Goal: Task Accomplishment & Management: Manage account settings

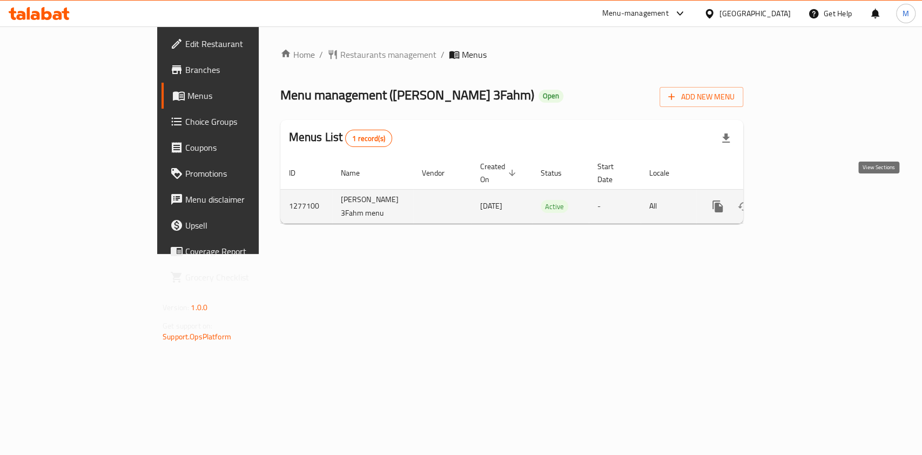
click at [801, 202] on icon "enhanced table" at bounding box center [796, 207] width 10 height 10
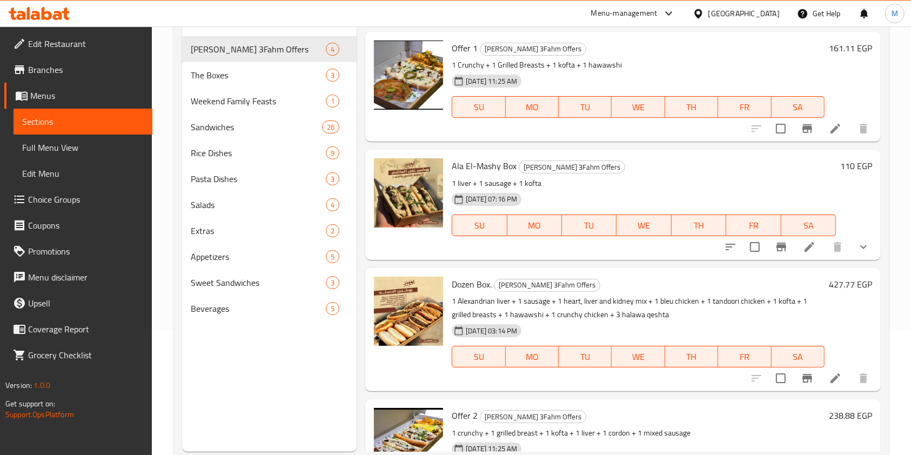
scroll to position [138, 0]
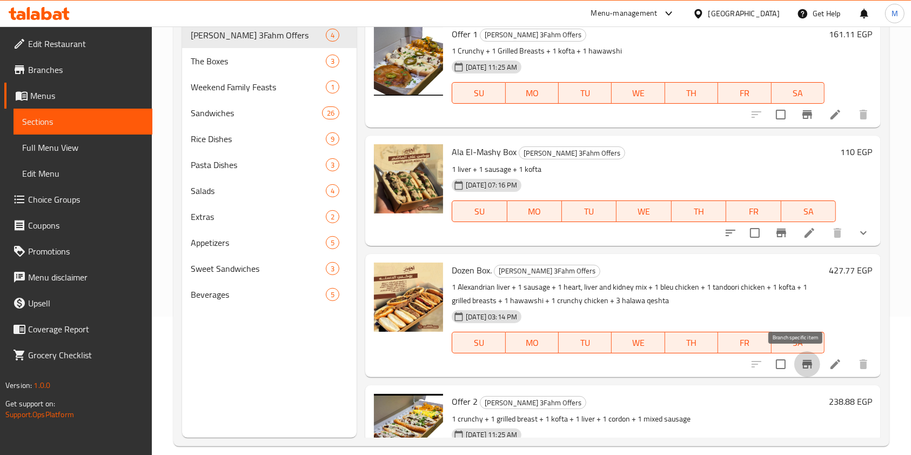
click at [794, 357] on button "Branch-specific-item" at bounding box center [807, 364] width 26 height 26
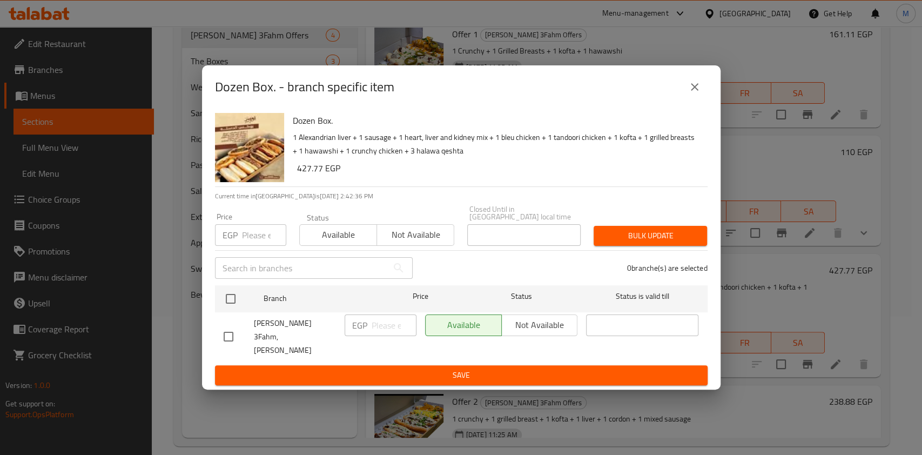
click at [216, 337] on li "Abo Omar 3Fahm, Madinet El Salam EGP ​ Available Not available ​" at bounding box center [461, 336] width 493 height 49
click at [234, 329] on input "checkbox" at bounding box center [228, 336] width 23 height 23
checkbox input "true"
click at [371, 324] on div "EGP ​" at bounding box center [381, 326] width 72 height 22
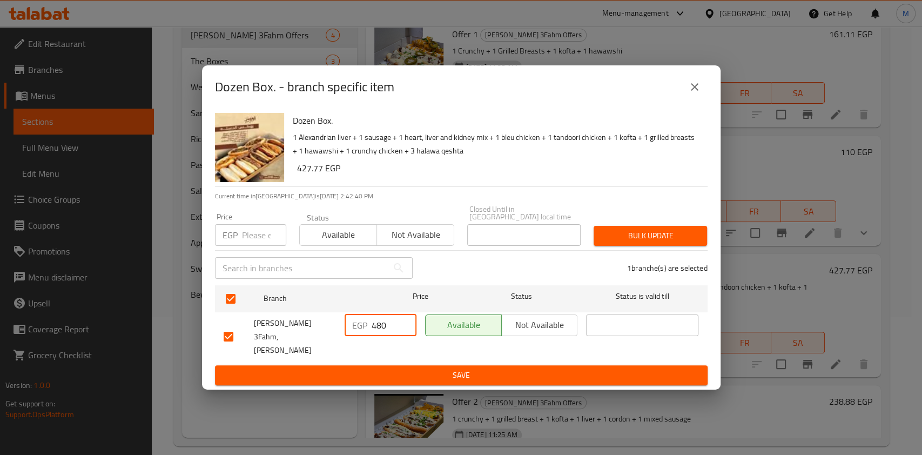
type input "480"
click at [405, 369] on span "Save" at bounding box center [462, 376] width 476 height 14
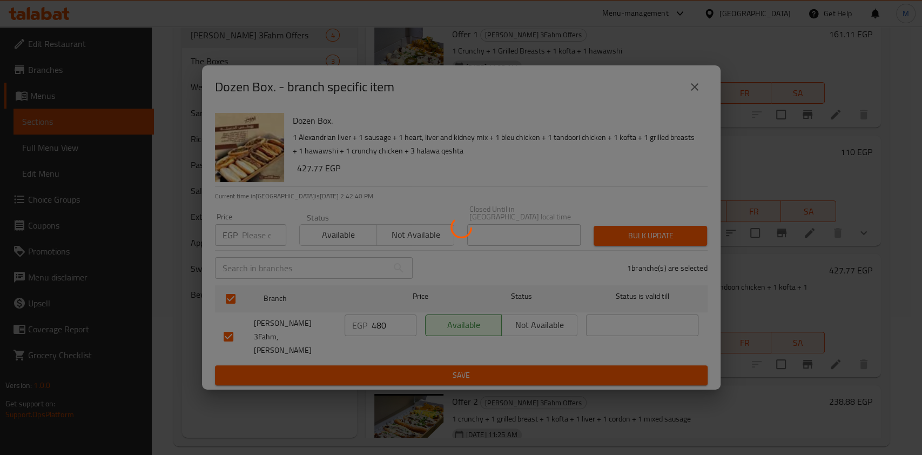
click at [405, 360] on div at bounding box center [461, 227] width 922 height 455
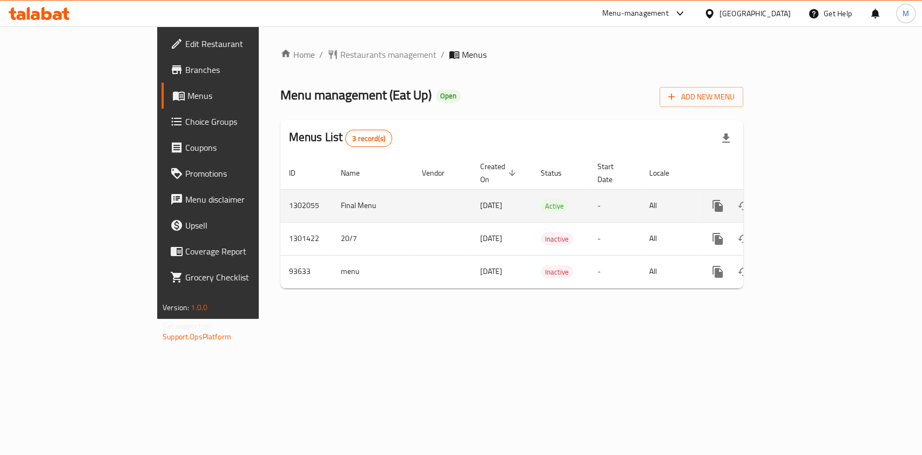
click at [802, 199] on icon "enhanced table" at bounding box center [795, 205] width 13 height 13
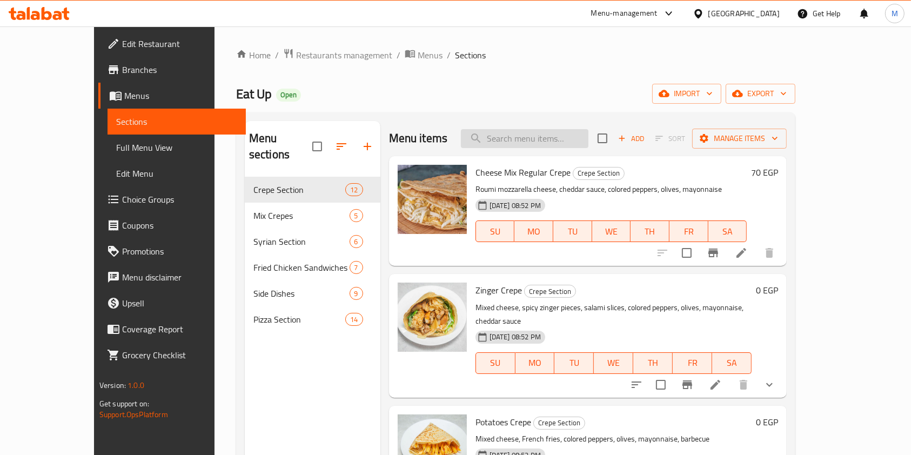
click at [564, 132] on input "search" at bounding box center [525, 138] width 128 height 19
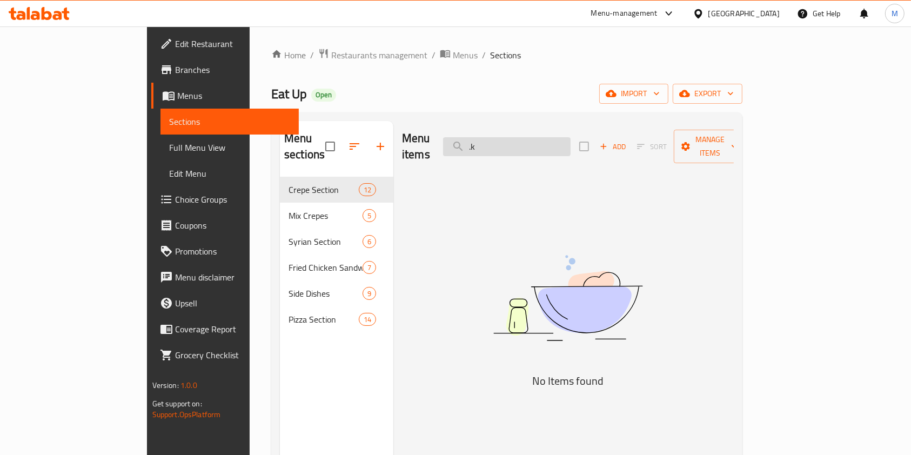
type input "."
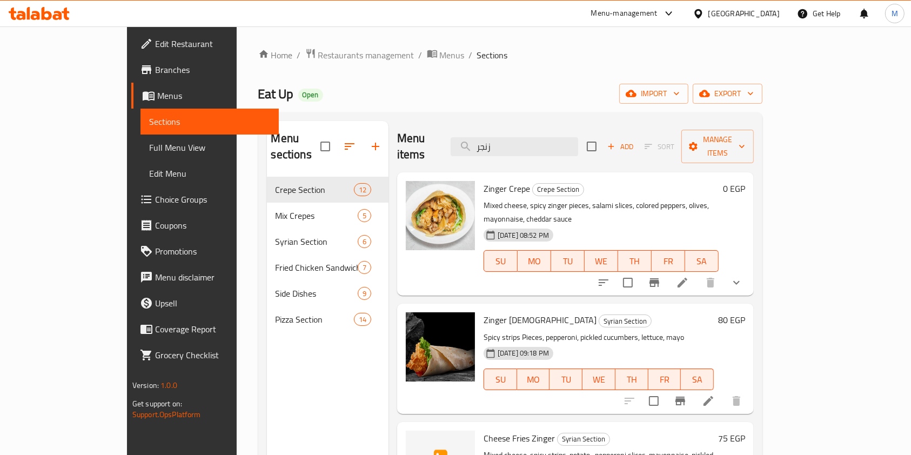
type input "زنجر"
click at [485, 180] on span "Zinger Crepe" at bounding box center [507, 188] width 46 height 16
copy h6 "Zinger Crepe"
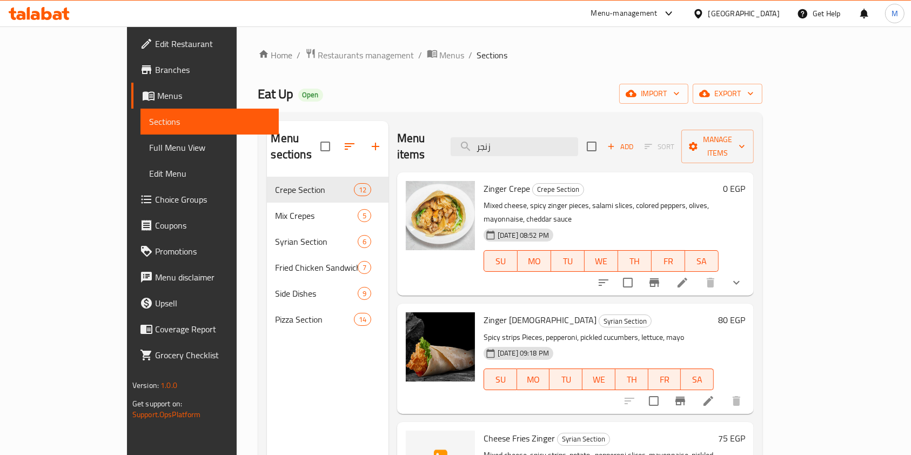
click at [485, 199] on p "Mixed cheese, spicy zinger pieces, salami slices, colored peppers, olives, mayo…" at bounding box center [601, 212] width 235 height 27
click at [484, 180] on span "Zinger Crepe" at bounding box center [507, 188] width 46 height 16
copy h6 "Zinger Crepe"
